Goal: Find specific page/section: Find specific page/section

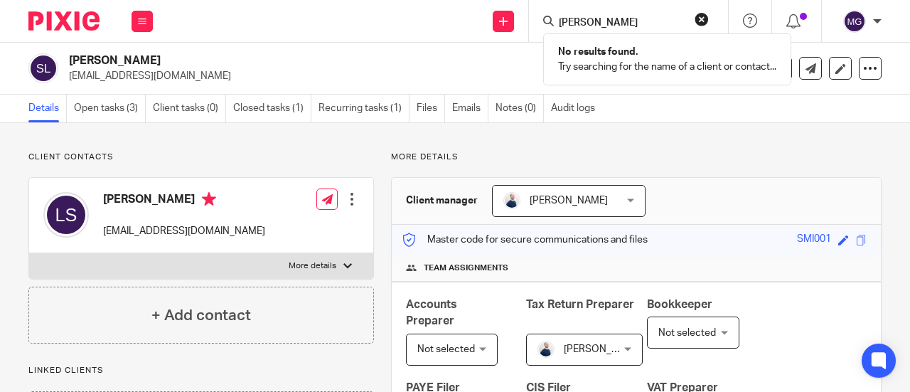
click at [697, 21] on button "reset" at bounding box center [701, 19] width 14 height 14
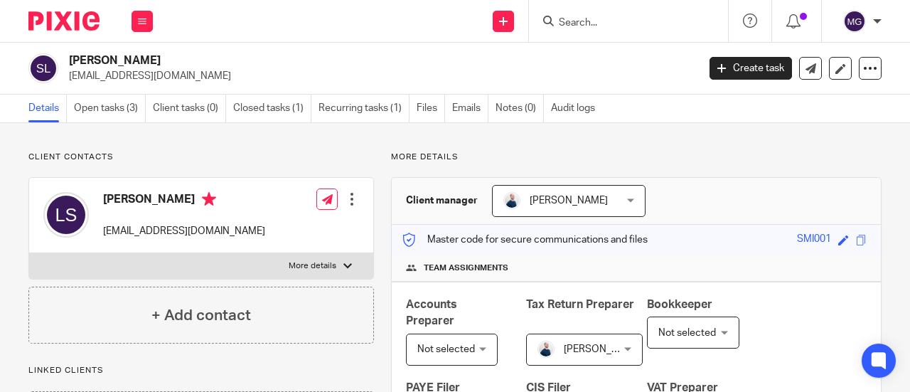
click at [674, 21] on input "Search" at bounding box center [621, 23] width 128 height 13
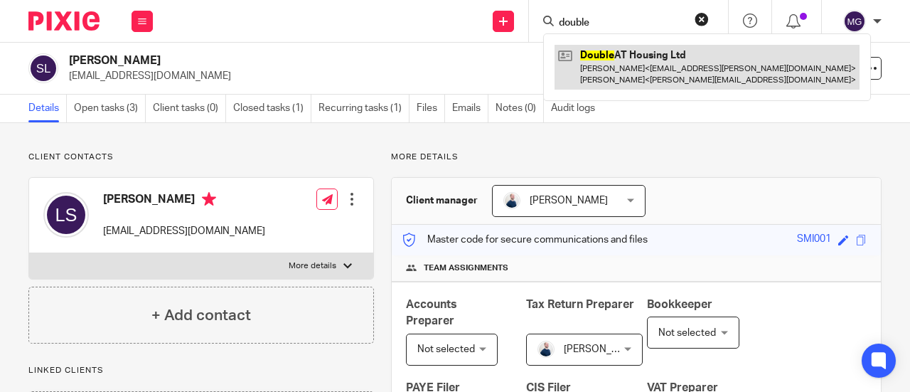
type input "double"
click at [665, 58] on link at bounding box center [706, 67] width 305 height 44
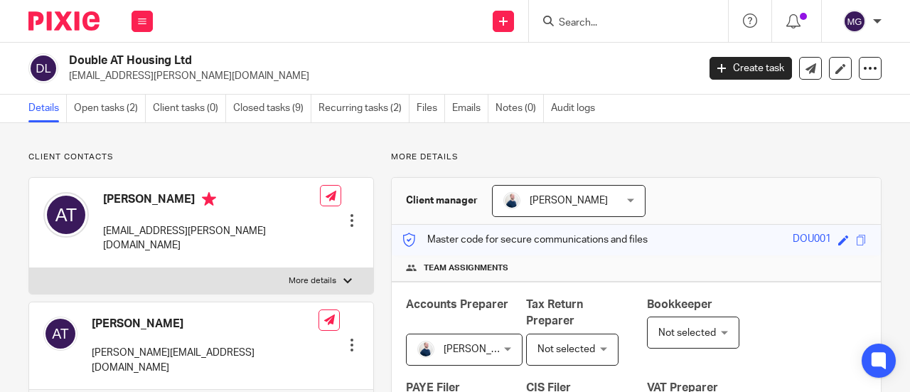
drag, startPoint x: 203, startPoint y: 58, endPoint x: 55, endPoint y: 64, distance: 148.0
click at [51, 65] on div "Double AT Housing Ltd tommo.draper@live.co.uk" at bounding box center [358, 68] width 660 height 30
copy div "Double AT Housing Ltd"
drag, startPoint x: 195, startPoint y: 90, endPoint x: 197, endPoint y: 70, distance: 20.0
click at [195, 89] on div "Double AT Housing Ltd tommo.draper@live.co.uk Create task Update from Companies…" at bounding box center [455, 69] width 910 height 52
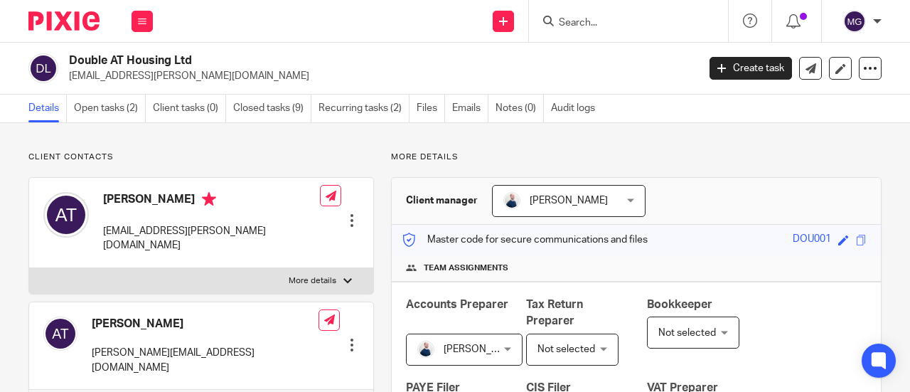
drag, startPoint x: 202, startPoint y: 60, endPoint x: 103, endPoint y: 65, distance: 98.9
click at [60, 60] on div "Double AT Housing Ltd tommo.draper@live.co.uk" at bounding box center [358, 68] width 660 height 30
copy div "Double AT Housing Ltd"
click at [621, 23] on input "Search" at bounding box center [621, 23] width 128 height 13
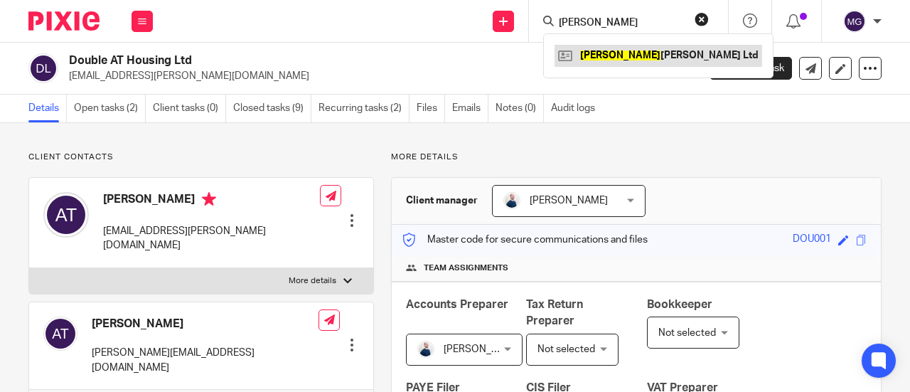
type input "longworth"
click at [623, 49] on link at bounding box center [658, 55] width 208 height 21
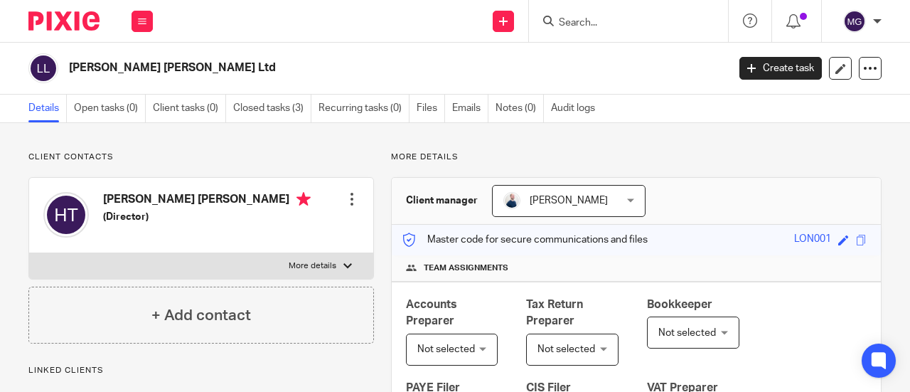
click at [633, 26] on input "Search" at bounding box center [621, 23] width 128 height 13
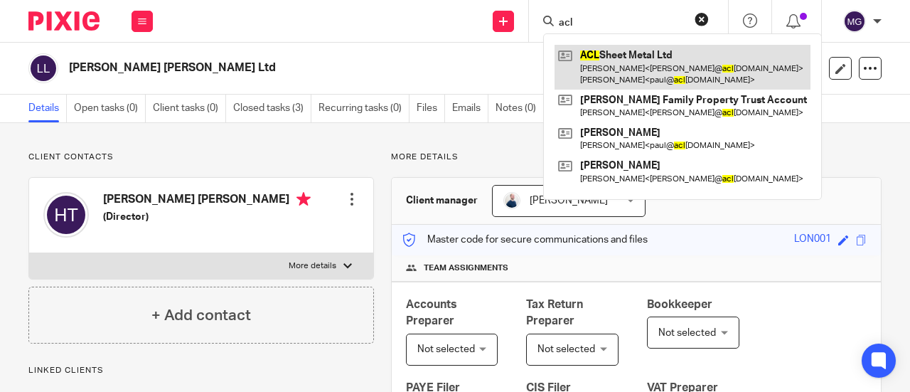
type input "acl"
click at [632, 60] on link at bounding box center [682, 67] width 256 height 44
